Goal: Information Seeking & Learning: Learn about a topic

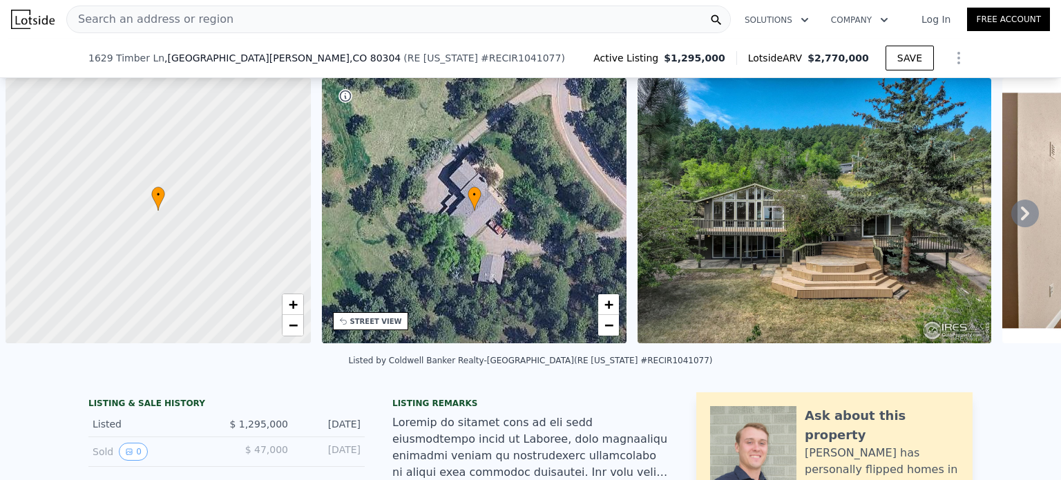
scroll to position [0, 6]
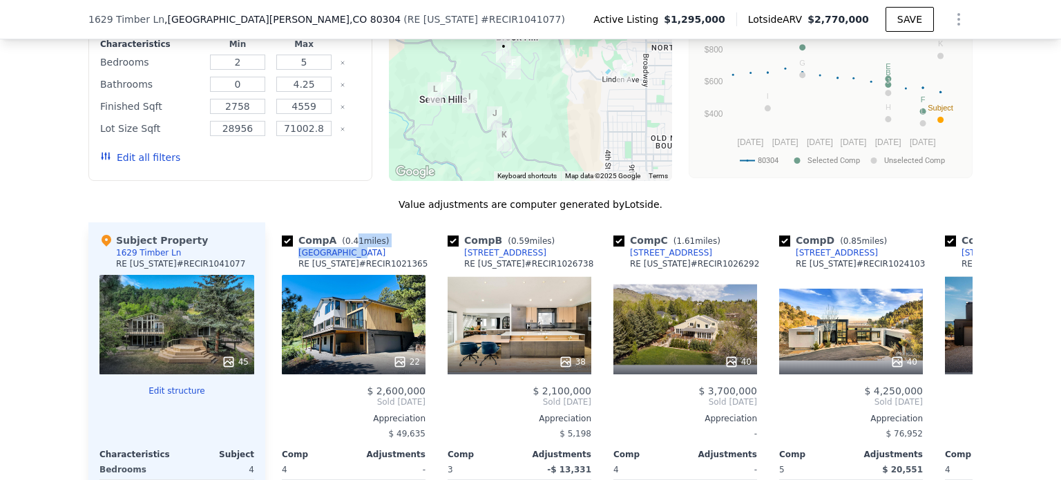
type input "4.5"
checkbox input "false"
checkbox input "true"
type input "$ 2,828,000"
type input "$ 1,339,794"
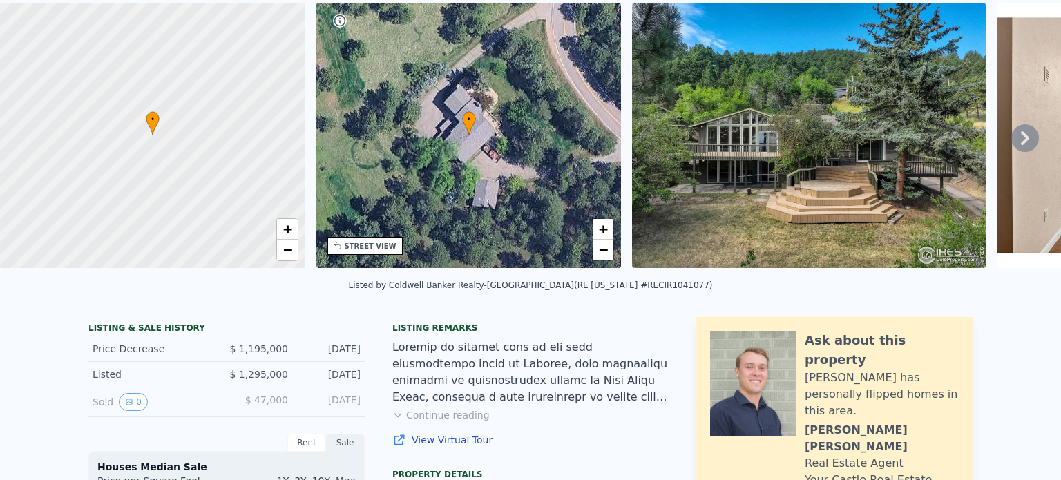
scroll to position [0, 0]
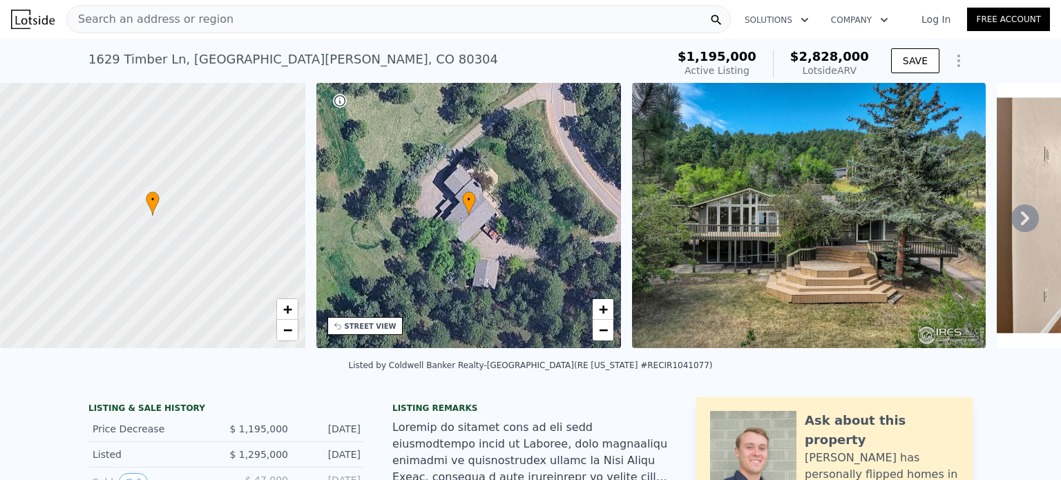
click at [267, 28] on div "Search an address or region" at bounding box center [398, 20] width 664 height 28
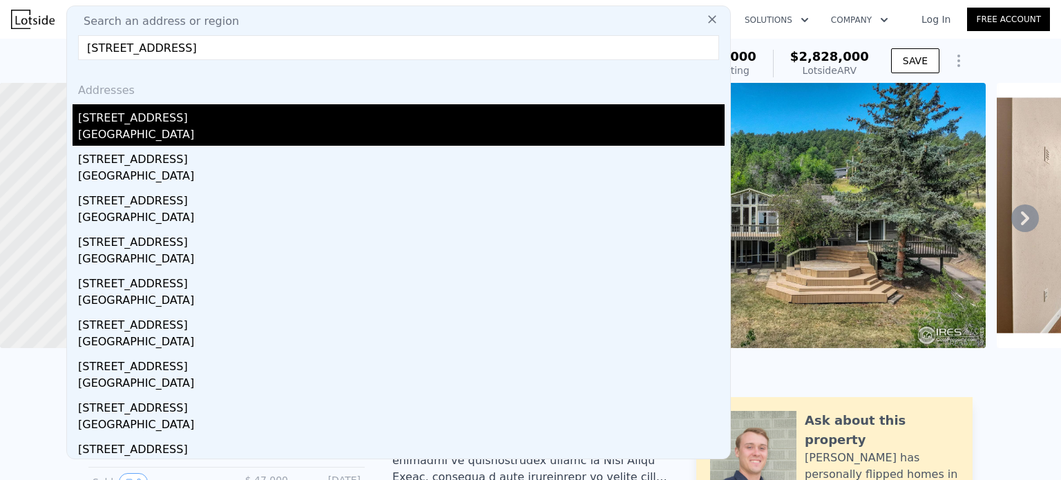
type input "[STREET_ADDRESS]"
click at [154, 118] on div "[STREET_ADDRESS]" at bounding box center [401, 115] width 646 height 22
